Goal: Task Accomplishment & Management: Complete application form

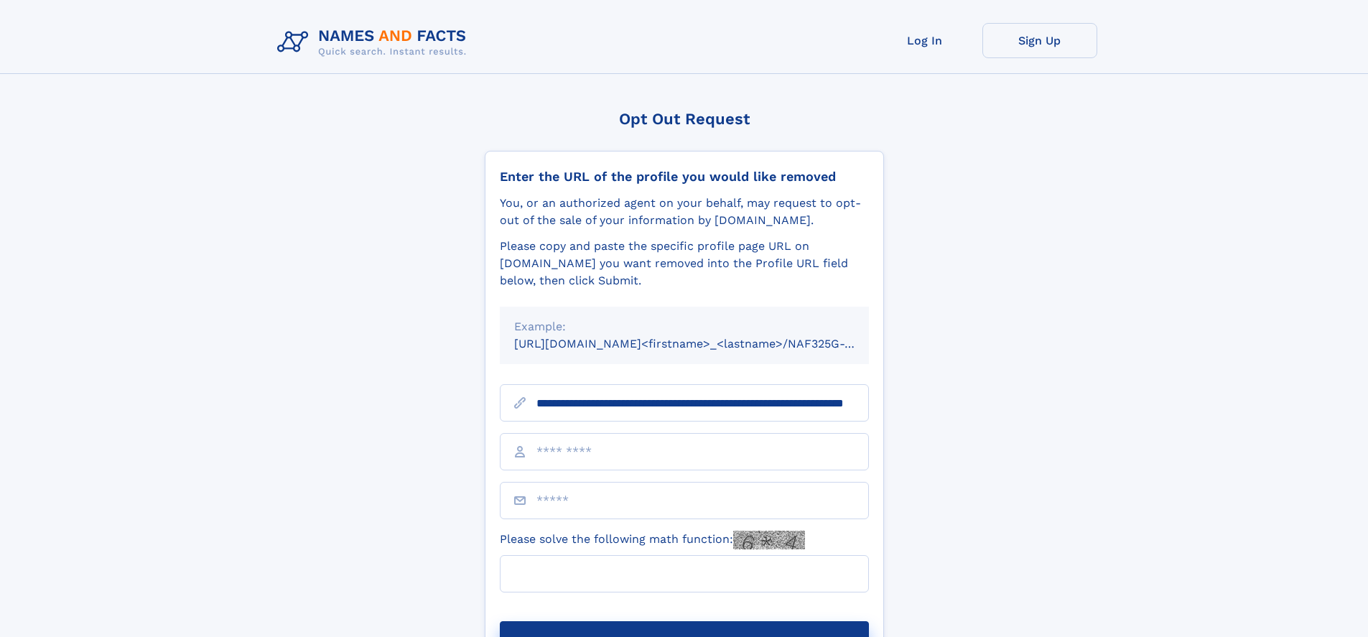
scroll to position [0, 129]
type input "**********"
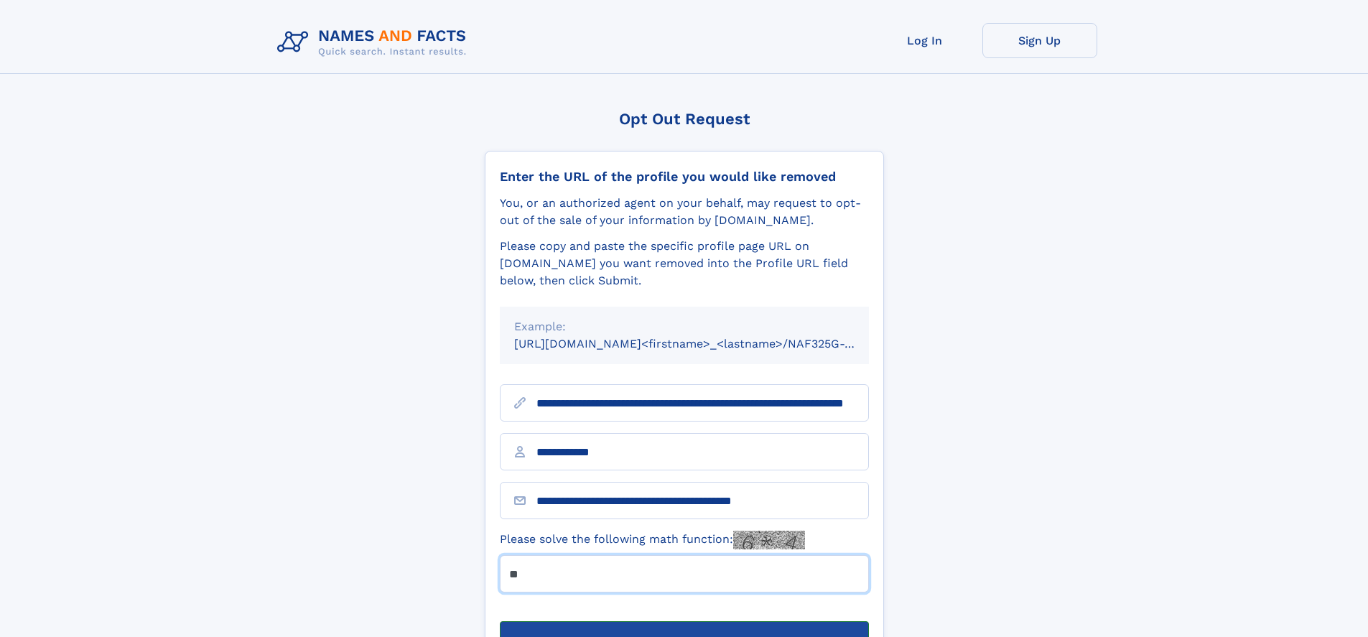
type input "**"
click at [684, 621] on button "Submit Opt Out Request" at bounding box center [684, 644] width 369 height 46
